Goal: Task Accomplishment & Management: Manage account settings

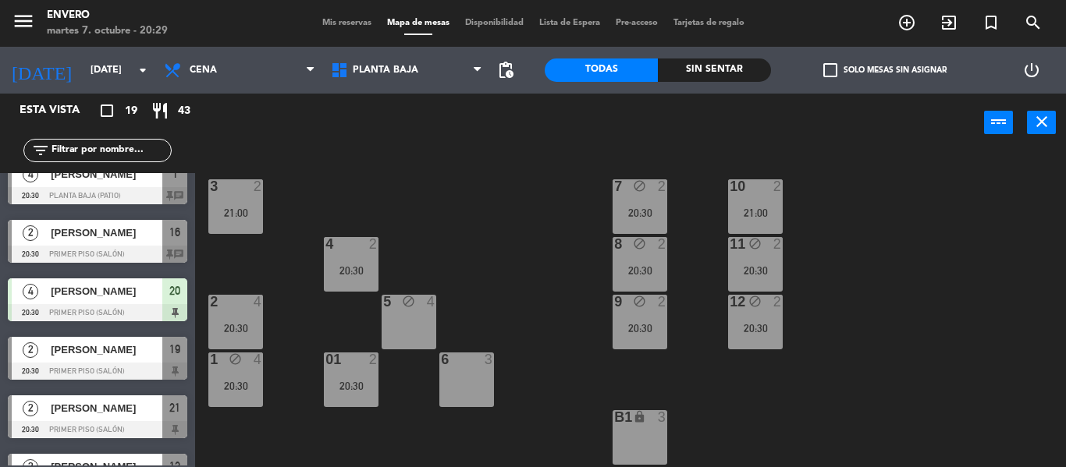
scroll to position [390, 0]
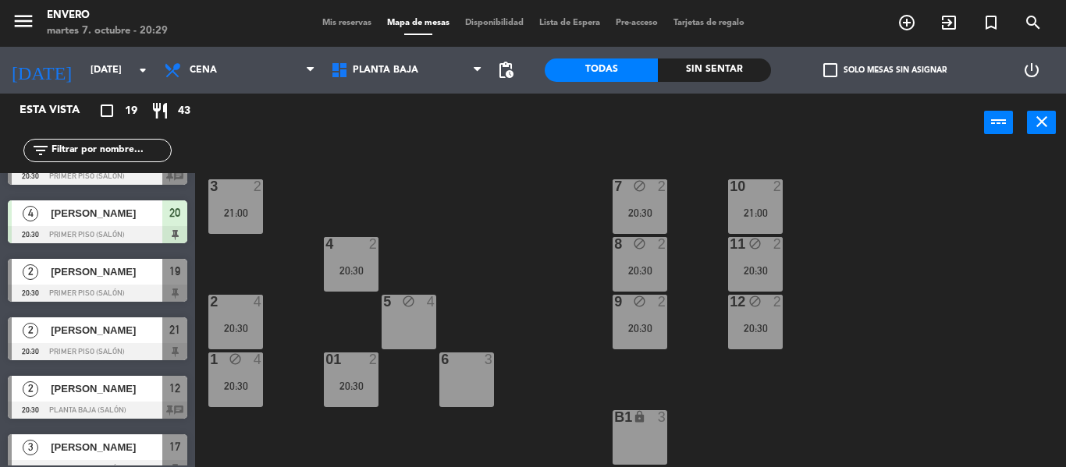
click at [108, 197] on div "4 [PERSON_NAME] 20:30 Primer piso (Salón) 20" at bounding box center [97, 222] width 195 height 59
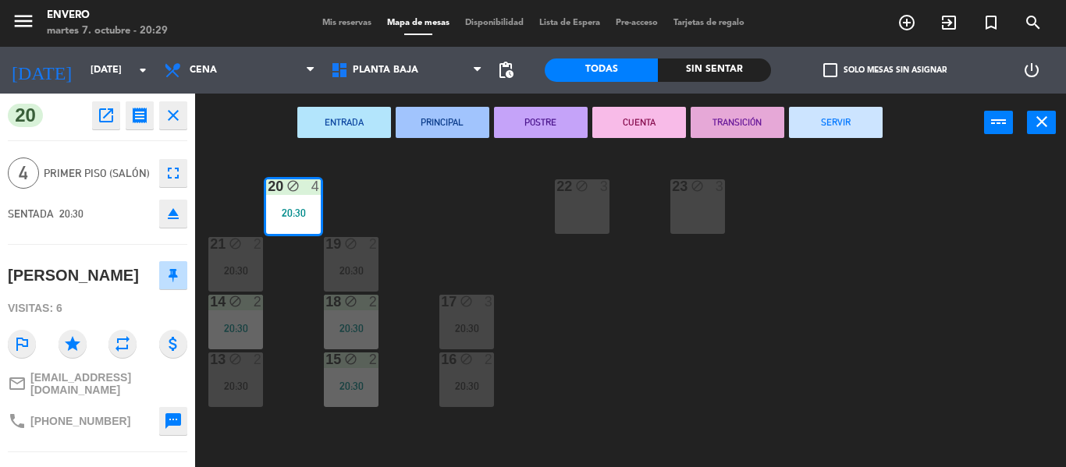
scroll to position [108, 0]
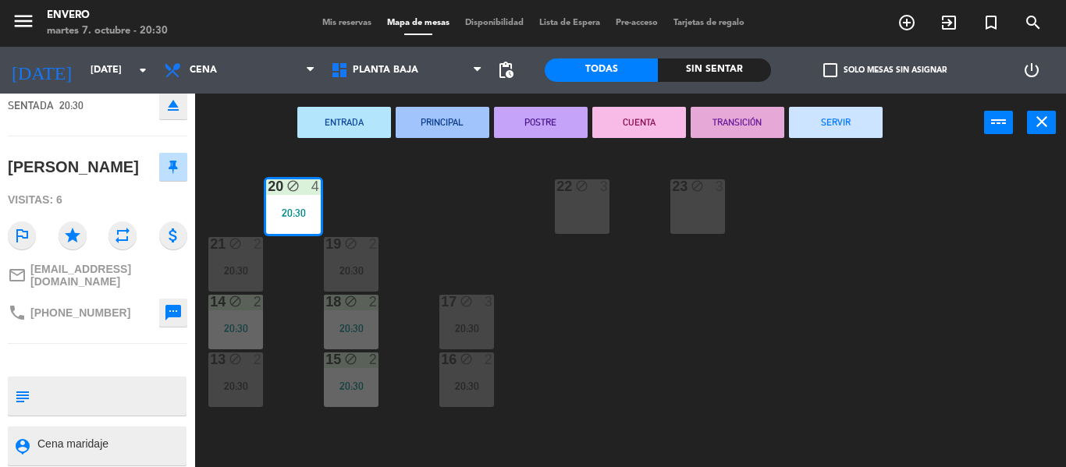
click at [87, 380] on textarea at bounding box center [110, 396] width 149 height 33
type textarea "c"
type textarea "CENA MARIDAJE 2 a cuenta [PERSON_NAME], 2 sin seña"
click at [652, 293] on div "20 block 4 20:30 22 block 3 23 block 3 21 block 2 20:30 19 block 2 20:30 14 blo…" at bounding box center [636, 309] width 860 height 315
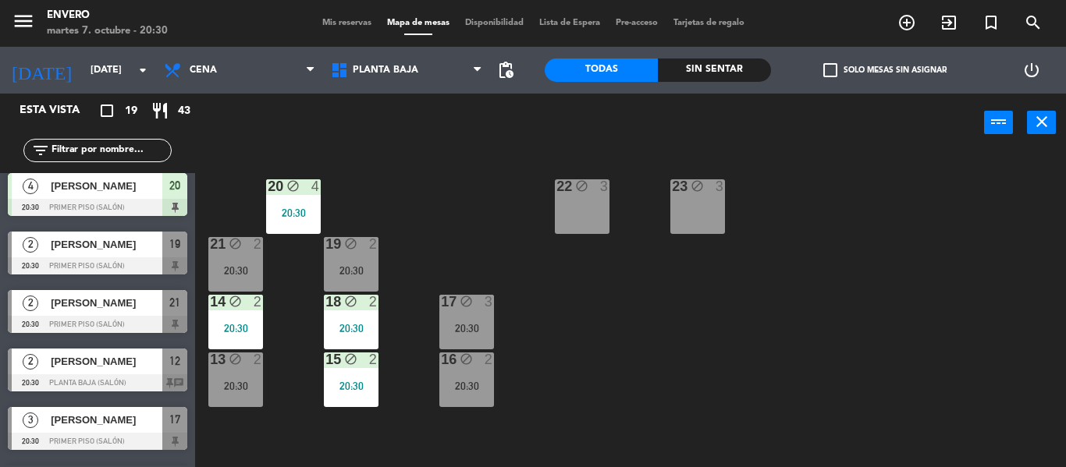
scroll to position [390, 0]
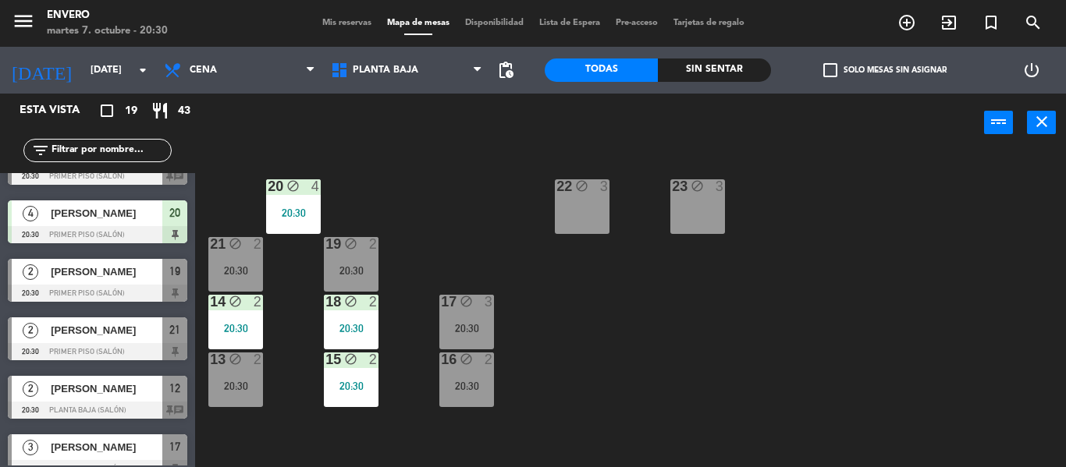
click at [112, 269] on span "[PERSON_NAME]" at bounding box center [107, 272] width 112 height 16
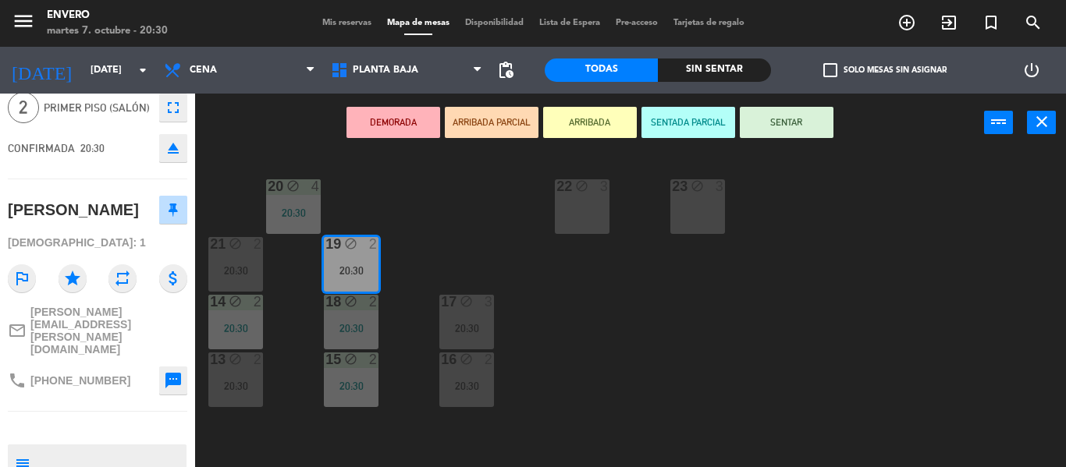
scroll to position [144, 0]
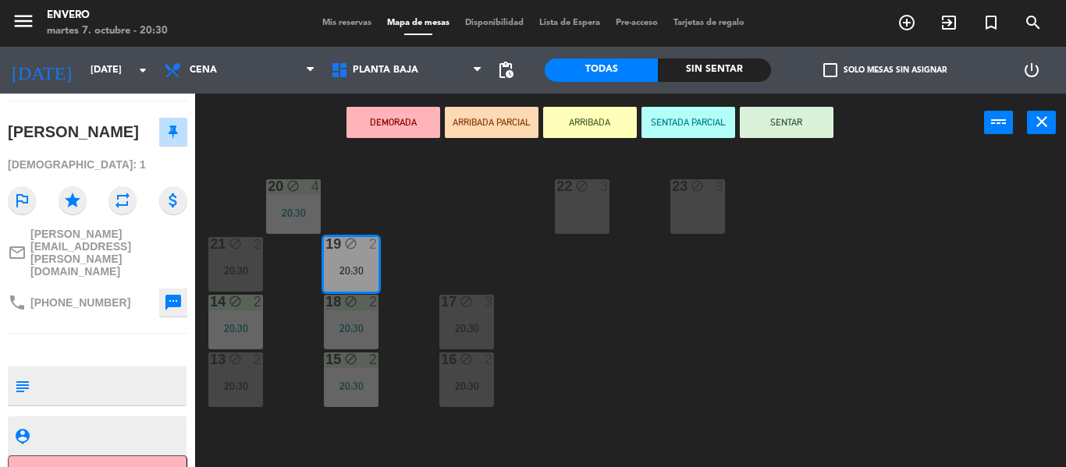
click at [112, 370] on textarea at bounding box center [110, 386] width 149 height 33
type textarea "CENA MARIDAJE Seña: $55.000"
click at [663, 324] on div "20 block 4 20:30 22 block 3 23 block 3 21 block 2 20:30 19 block 2 20:30 14 blo…" at bounding box center [636, 309] width 860 height 315
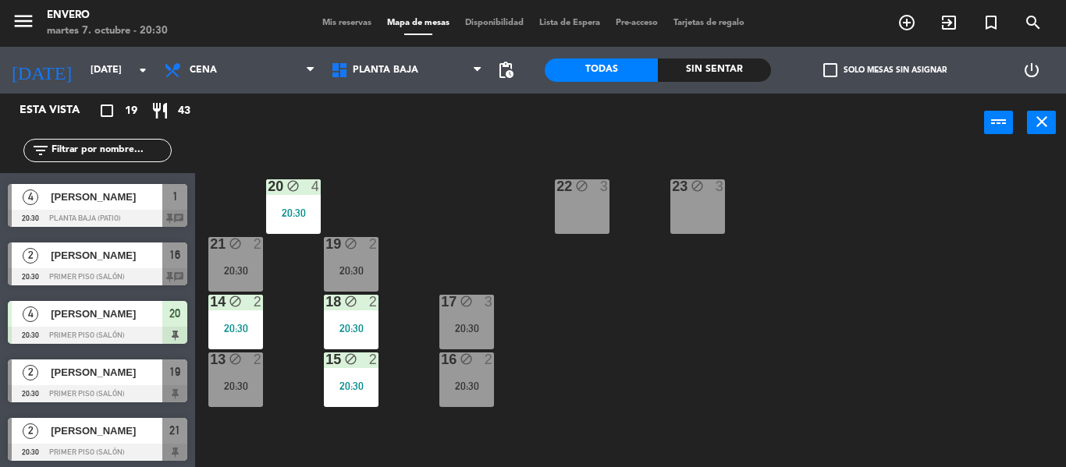
scroll to position [312, 0]
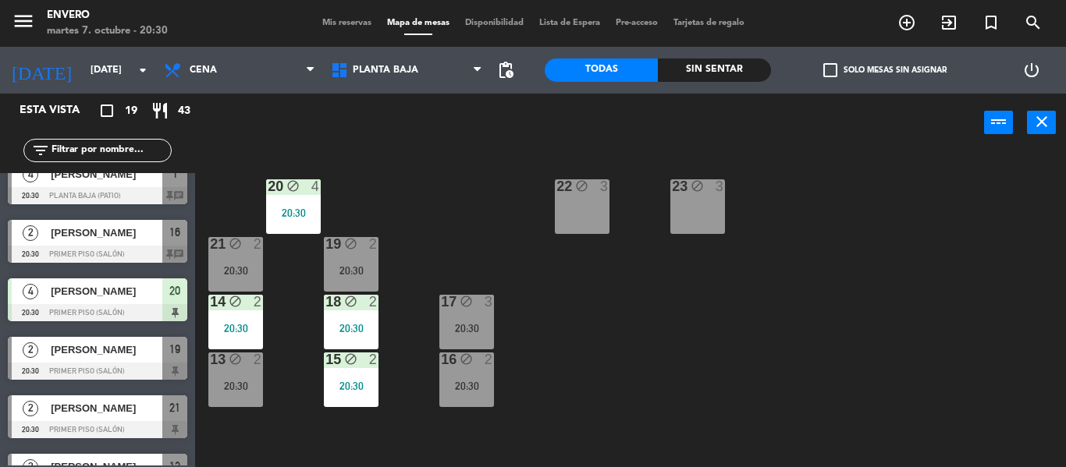
click at [123, 346] on span "[PERSON_NAME]" at bounding box center [107, 350] width 112 height 16
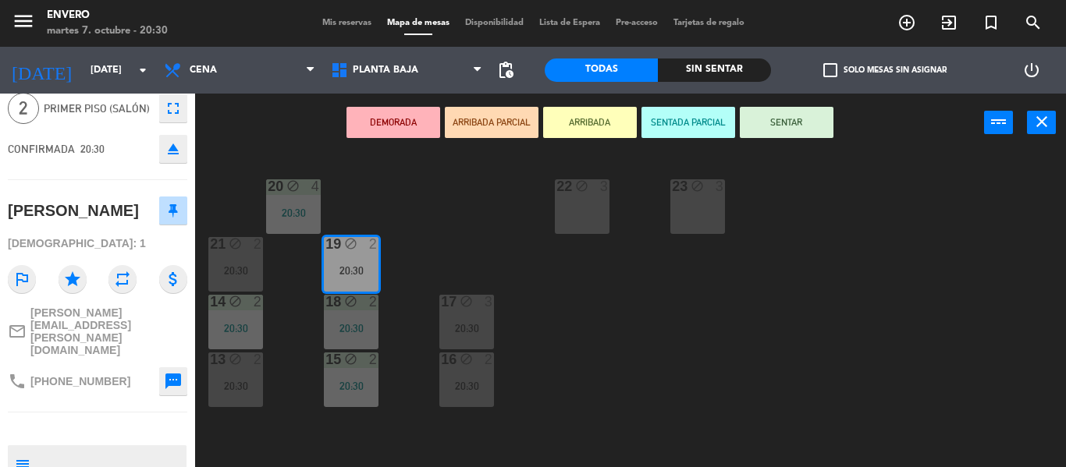
scroll to position [144, 0]
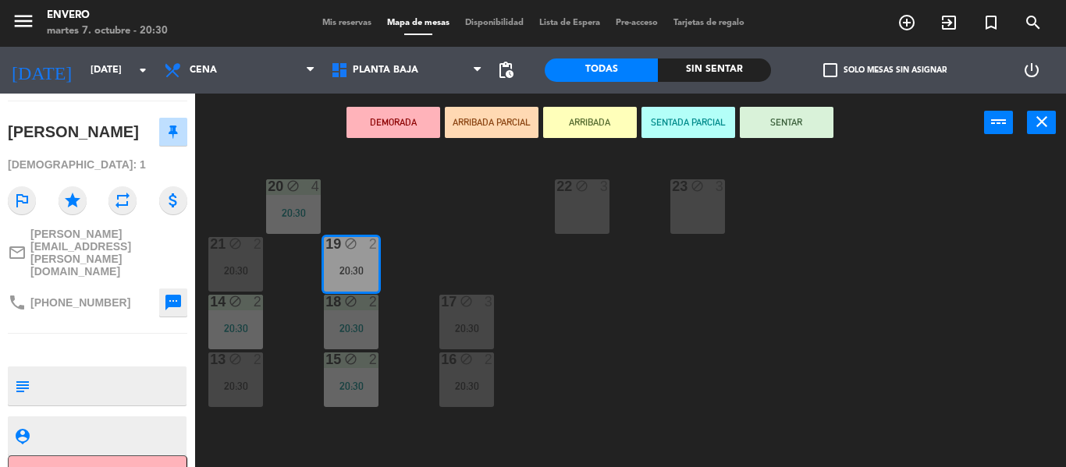
click at [105, 370] on textarea at bounding box center [110, 386] width 149 height 33
type textarea "CENA MARIDAJE YA ESTÁ PAGA"
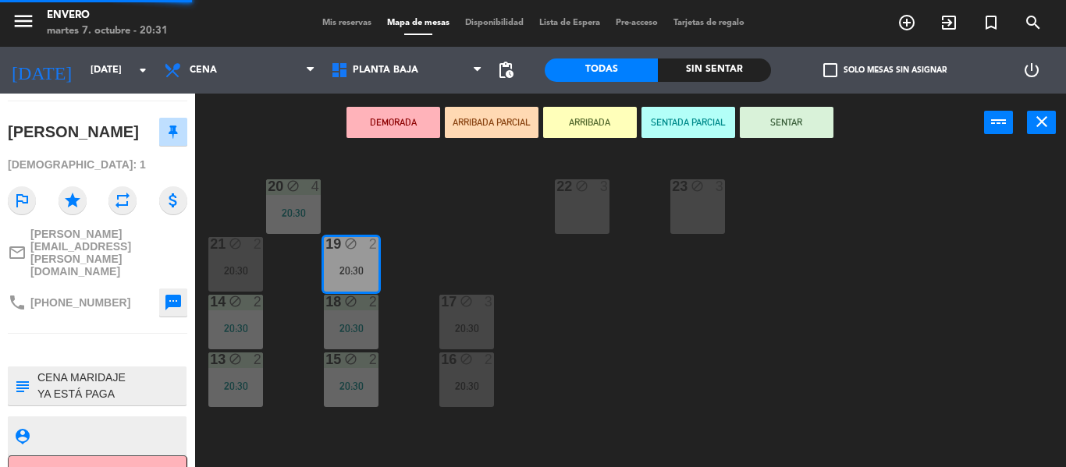
click at [635, 379] on div "20 block 4 20:30 22 block 3 23 block 3 21 block 2 20:30 19 block 2 20:30 14 blo…" at bounding box center [636, 309] width 860 height 315
